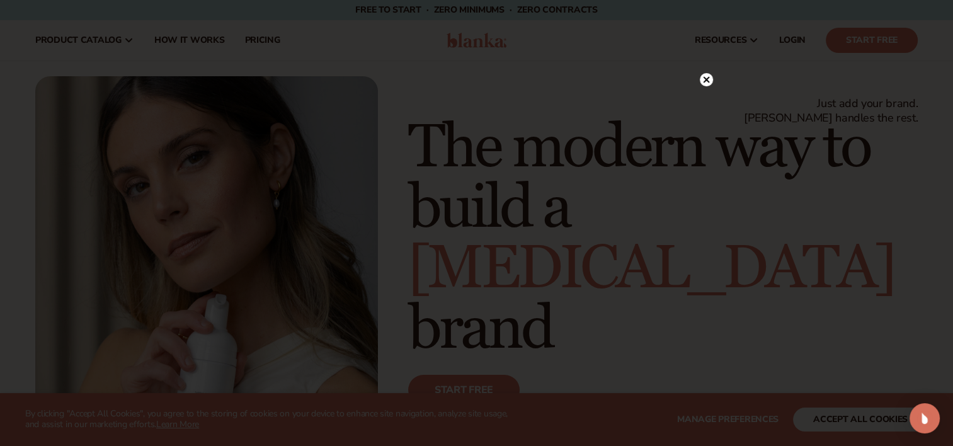
click at [710, 77] on circle at bounding box center [706, 79] width 13 height 13
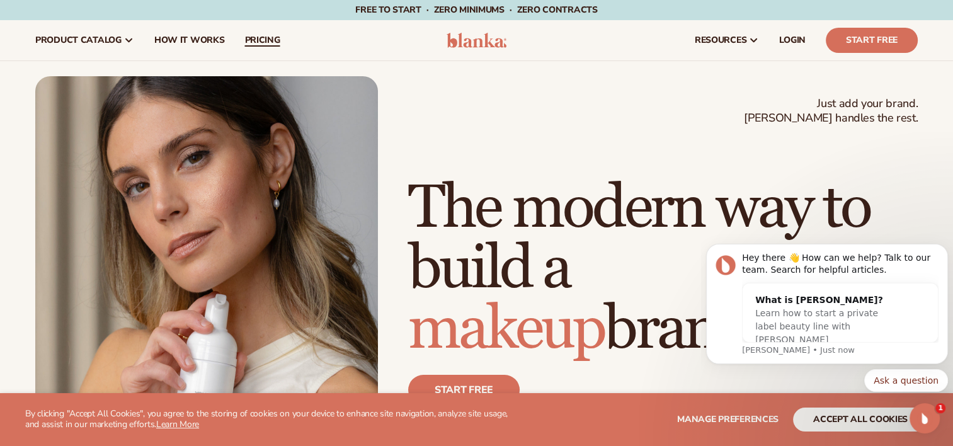
click at [261, 34] on link "pricing" at bounding box center [261, 40] width 55 height 40
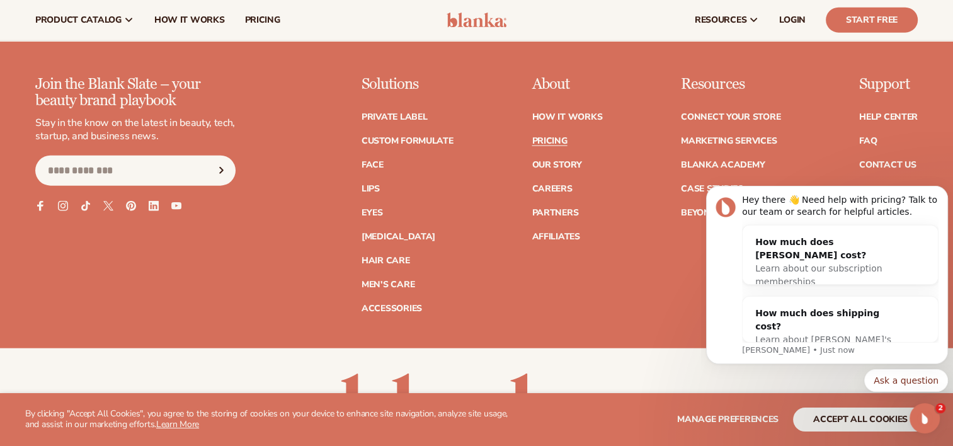
scroll to position [3004, 0]
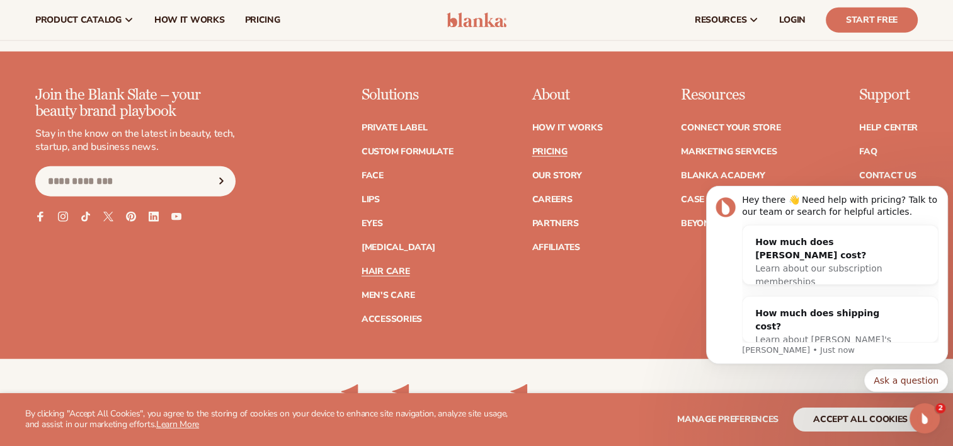
click at [387, 267] on link "Hair Care" at bounding box center [385, 271] width 48 height 9
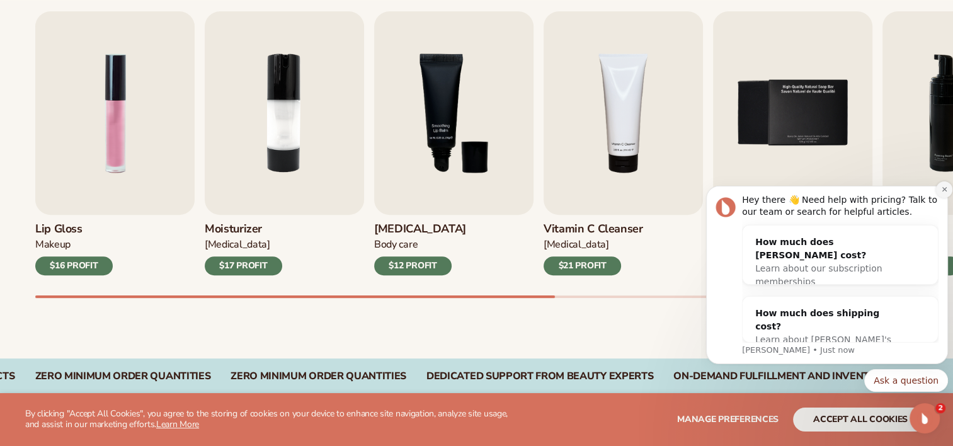
click at [942, 188] on icon "Dismiss notification" at bounding box center [944, 189] width 7 height 7
